Goal: Find contact information: Find contact information

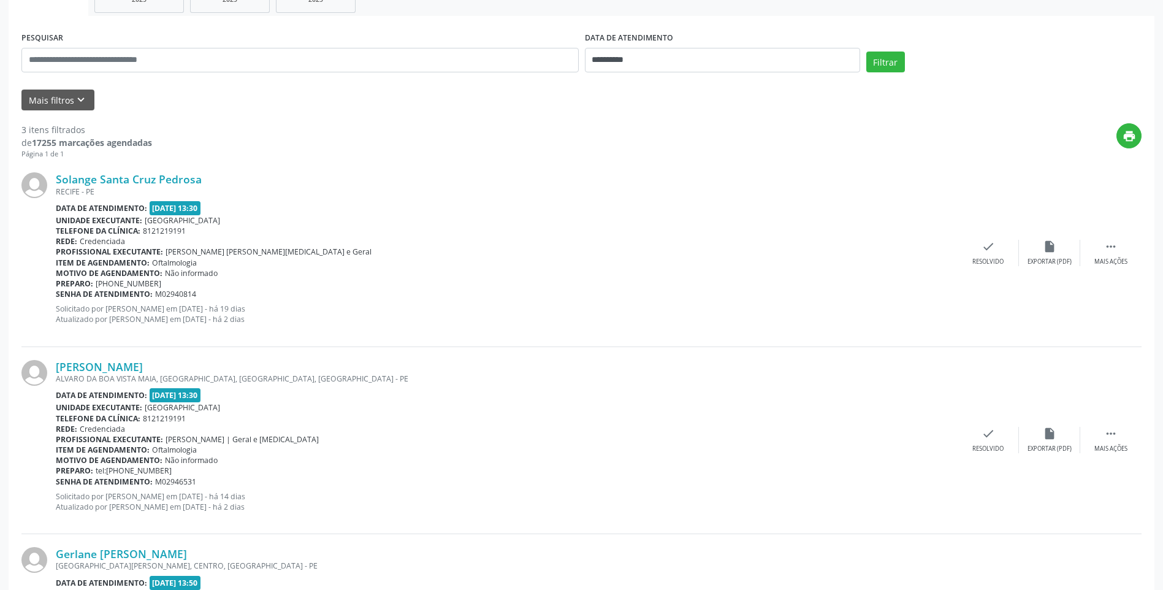
scroll to position [177, 0]
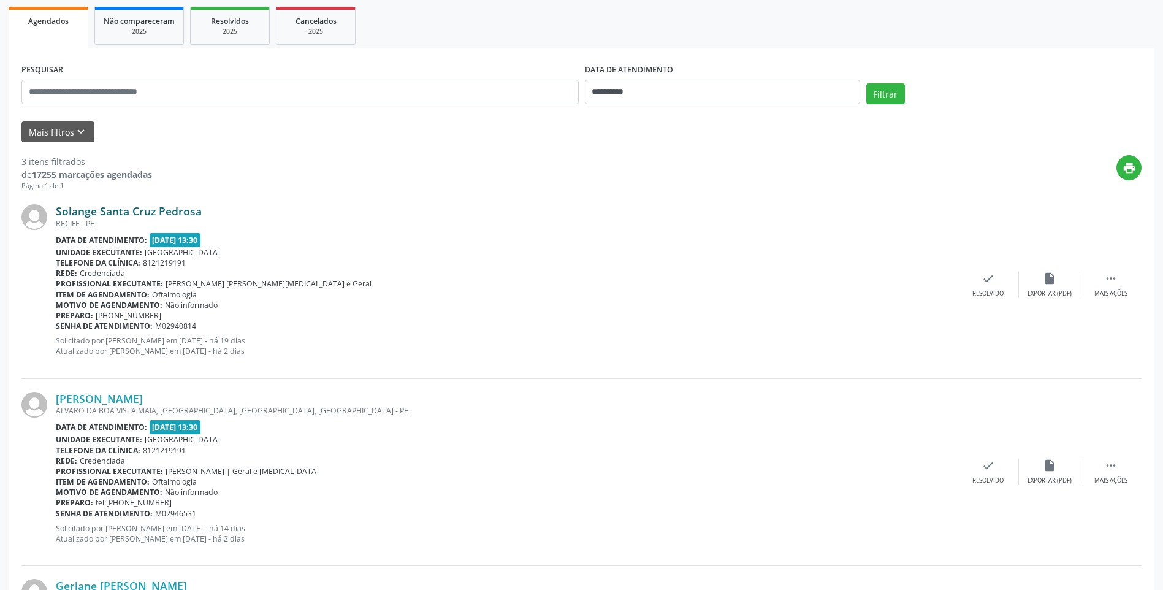
drag, startPoint x: 207, startPoint y: 210, endPoint x: 56, endPoint y: 214, distance: 151.5
click at [56, 214] on div "Solange Santa Cruz Pedrosa" at bounding box center [507, 210] width 902 height 13
copy link "Solange Santa Cruz Pedrosa"
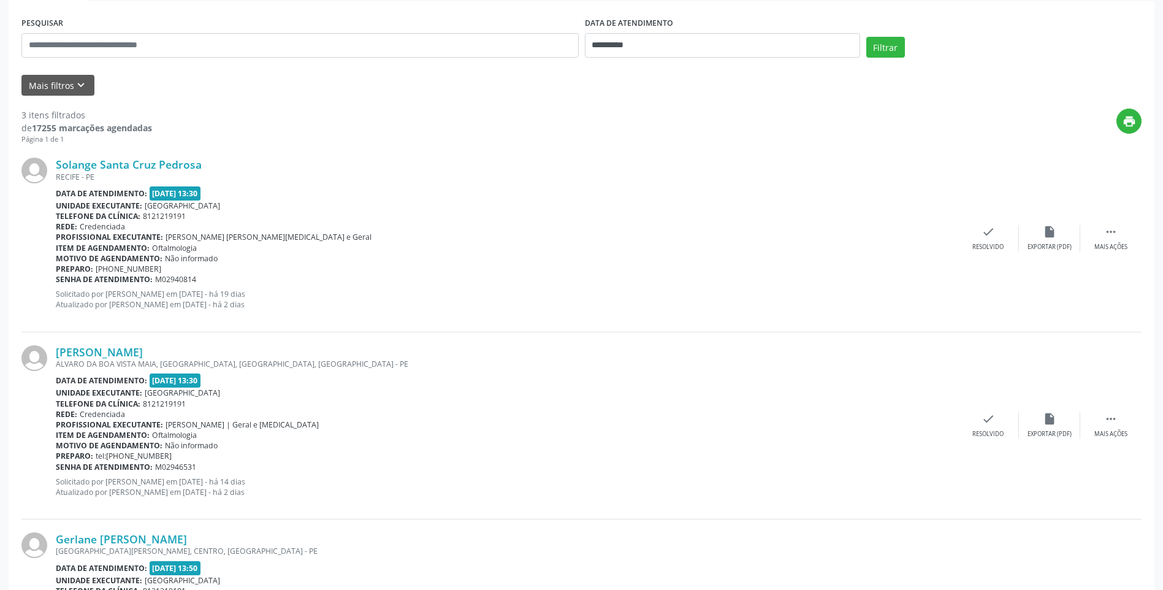
scroll to position [361, 0]
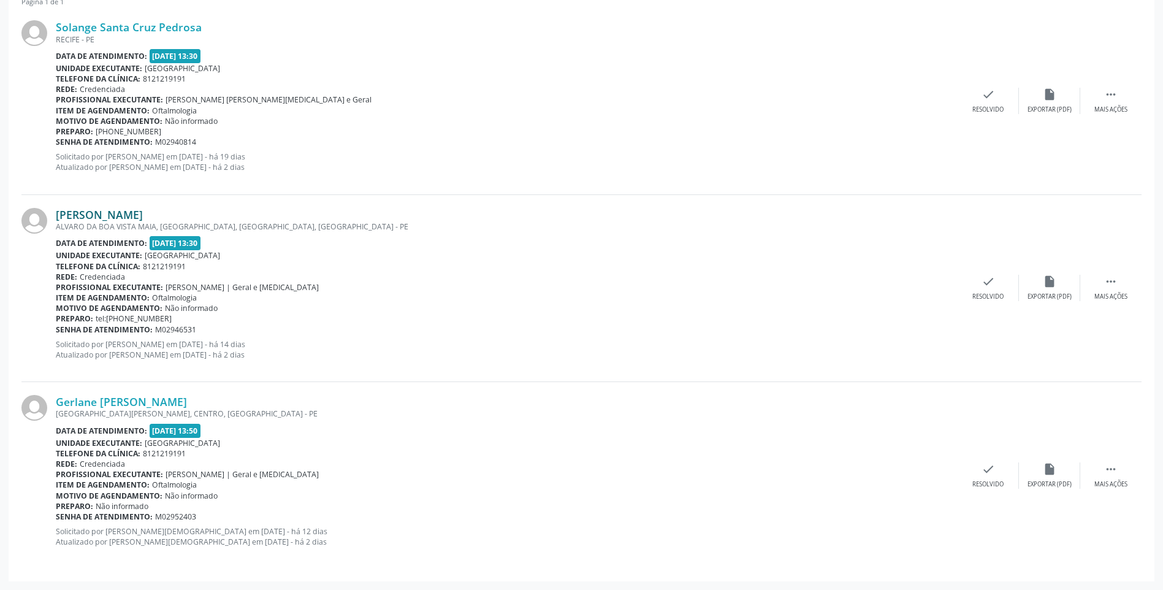
click at [142, 218] on link "[PERSON_NAME]" at bounding box center [99, 214] width 87 height 13
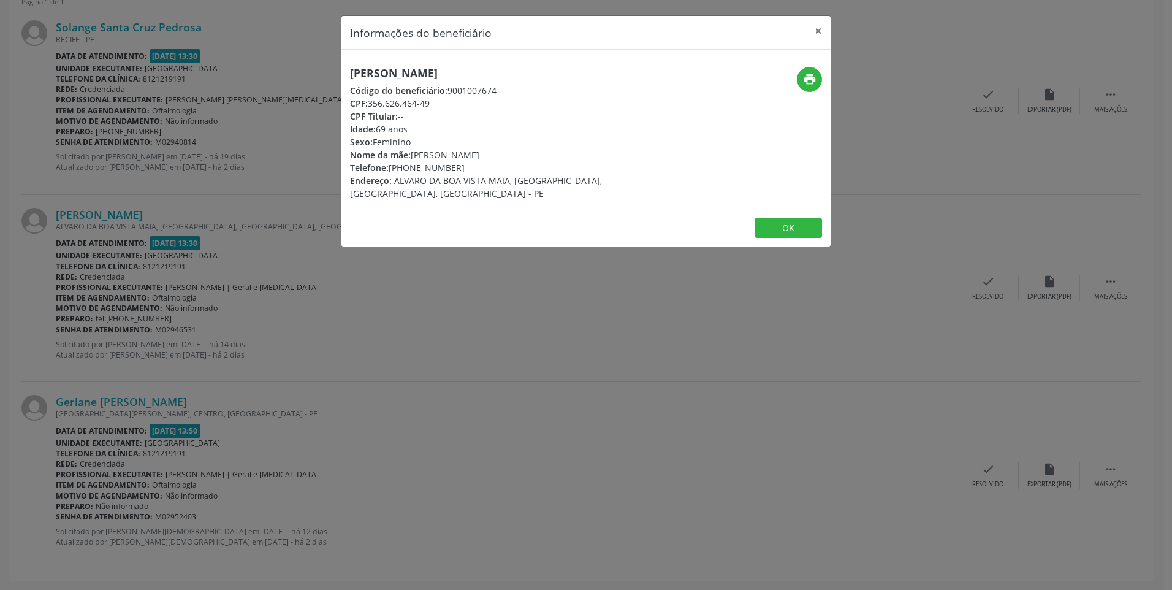
drag, startPoint x: 465, startPoint y: 169, endPoint x: 402, endPoint y: 170, distance: 63.2
click at [402, 170] on div "Telefone: [PHONE_NUMBER]" at bounding box center [504, 167] width 309 height 13
drag, startPoint x: 402, startPoint y: 170, endPoint x: 468, endPoint y: 71, distance: 118.5
click at [468, 71] on h5 "[PERSON_NAME]" at bounding box center [504, 73] width 309 height 13
drag, startPoint x: 446, startPoint y: 108, endPoint x: 370, endPoint y: 107, distance: 76.7
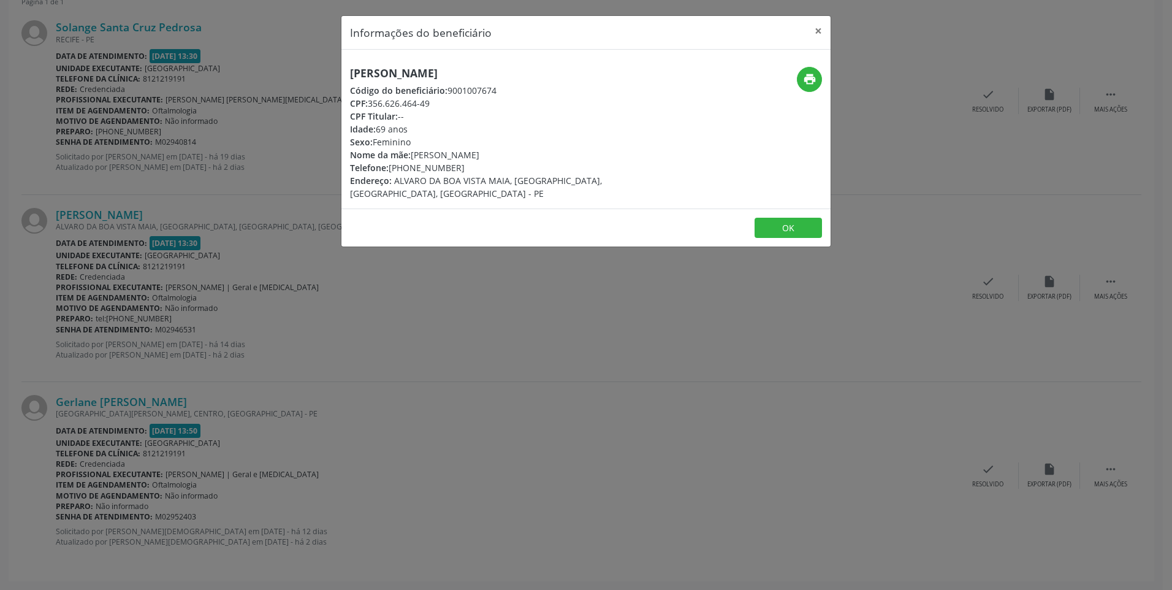
click at [370, 107] on div "CPF: 356.626.464-49" at bounding box center [504, 103] width 309 height 13
copy div "356.626.464-49"
drag, startPoint x: 459, startPoint y: 167, endPoint x: 391, endPoint y: 168, distance: 68.1
click at [391, 168] on div "Telefone: [PHONE_NUMBER]" at bounding box center [504, 167] width 309 height 13
copy div "[PHONE_NUMBER]"
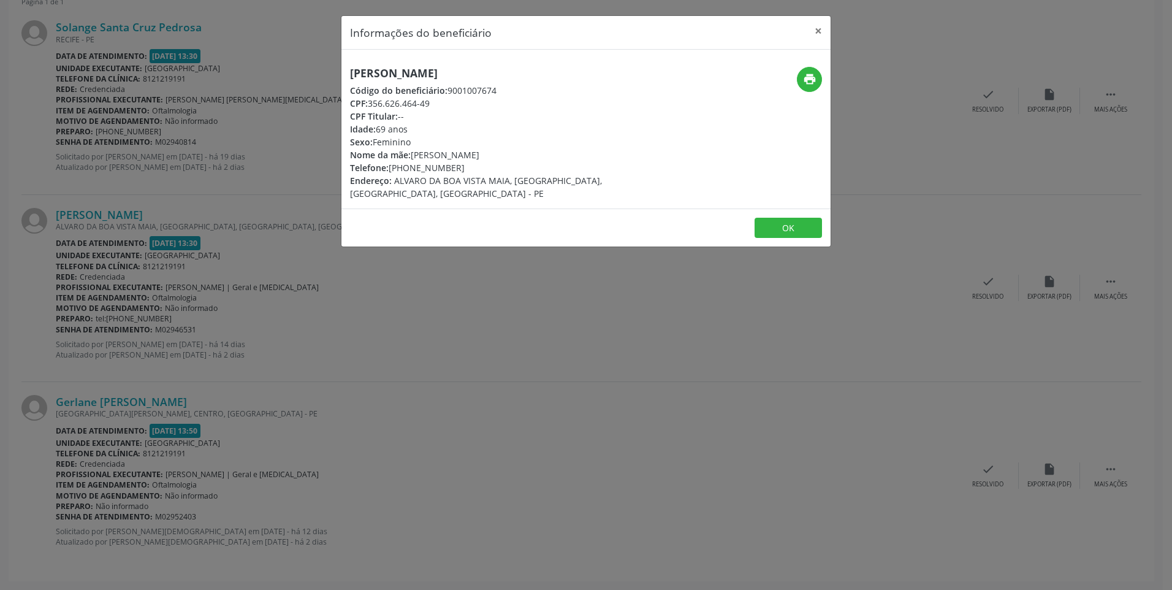
drag, startPoint x: 400, startPoint y: 74, endPoint x: 335, endPoint y: 79, distance: 64.6
click at [335, 79] on div "Informações do beneficiário × [PERSON_NAME] Código do beneficiário: 9001007674 …" at bounding box center [586, 295] width 1172 height 590
drag, startPoint x: 335, startPoint y: 79, endPoint x: 518, endPoint y: 76, distance: 182.7
click at [518, 76] on h5 "[PERSON_NAME]" at bounding box center [504, 73] width 309 height 13
drag, startPoint x: 460, startPoint y: 76, endPoint x: 351, endPoint y: 78, distance: 109.8
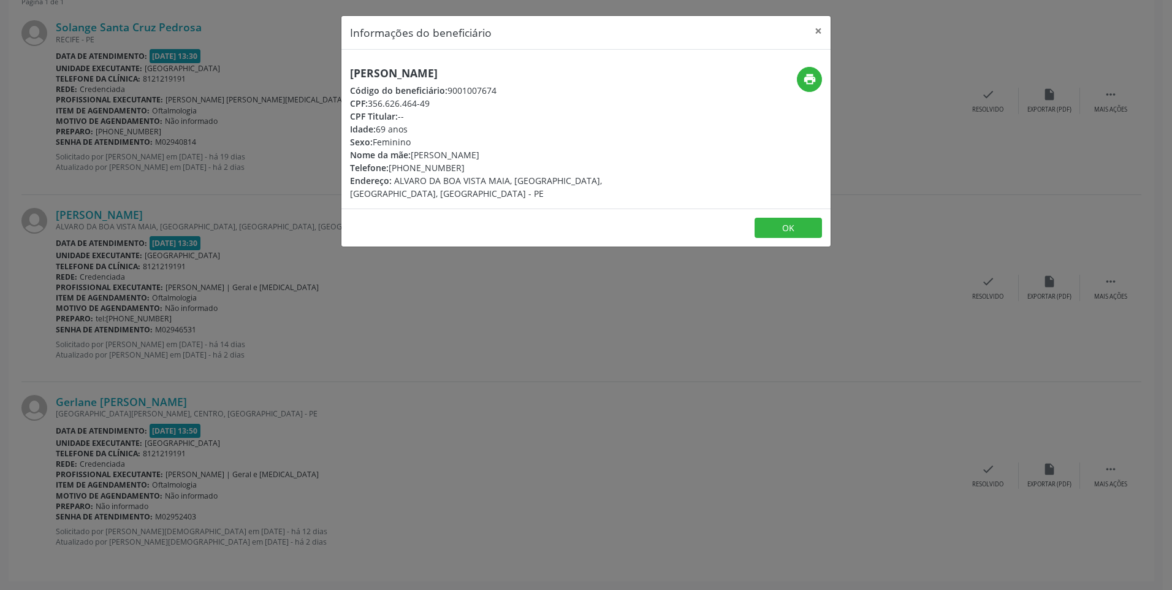
click at [351, 78] on h5 "[PERSON_NAME]" at bounding box center [504, 73] width 309 height 13
copy h5 "[PERSON_NAME]"
click at [822, 34] on button "×" at bounding box center [818, 31] width 25 height 30
